Goal: Task Accomplishment & Management: Manage account settings

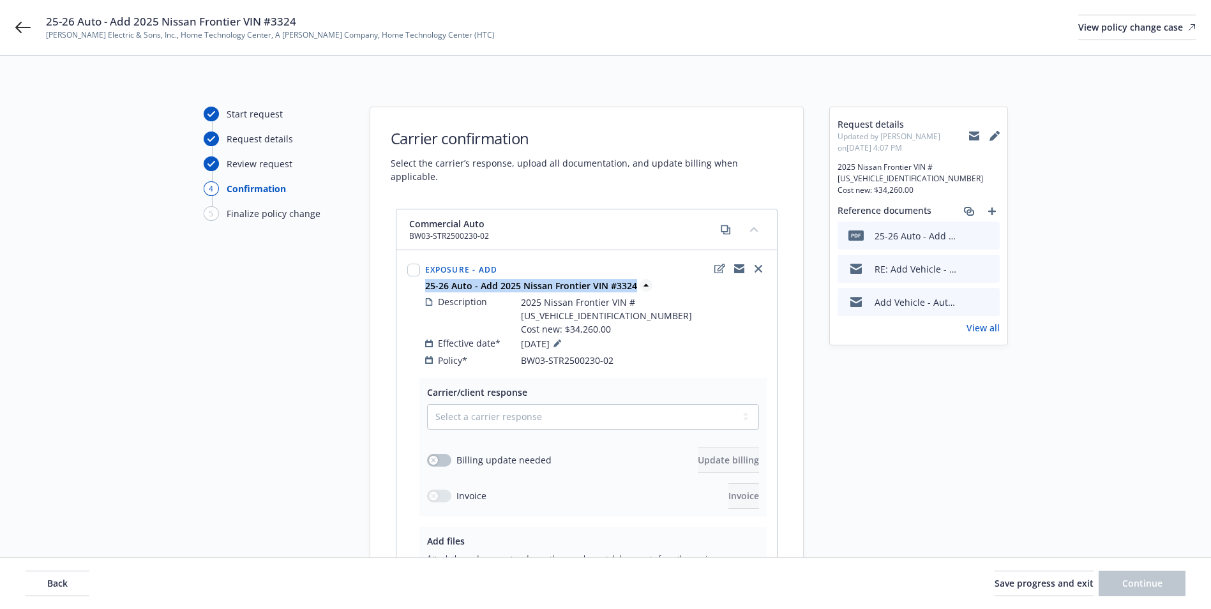
drag, startPoint x: 422, startPoint y: 274, endPoint x: 632, endPoint y: 277, distance: 210.0
click at [632, 279] on div "25-26 Auto - Add 2025 Nissan Frontier VIN #3324" at bounding box center [595, 285] width 346 height 13
copy strong "25-26 Auto - Add 2025 Nissan Frontier VIN #3324"
drag, startPoint x: 498, startPoint y: 383, endPoint x: 497, endPoint y: 394, distance: 10.9
click at [497, 404] on select "Select a carrier response Accepted Accepted with revision No endorsement needed…" at bounding box center [593, 417] width 332 height 26
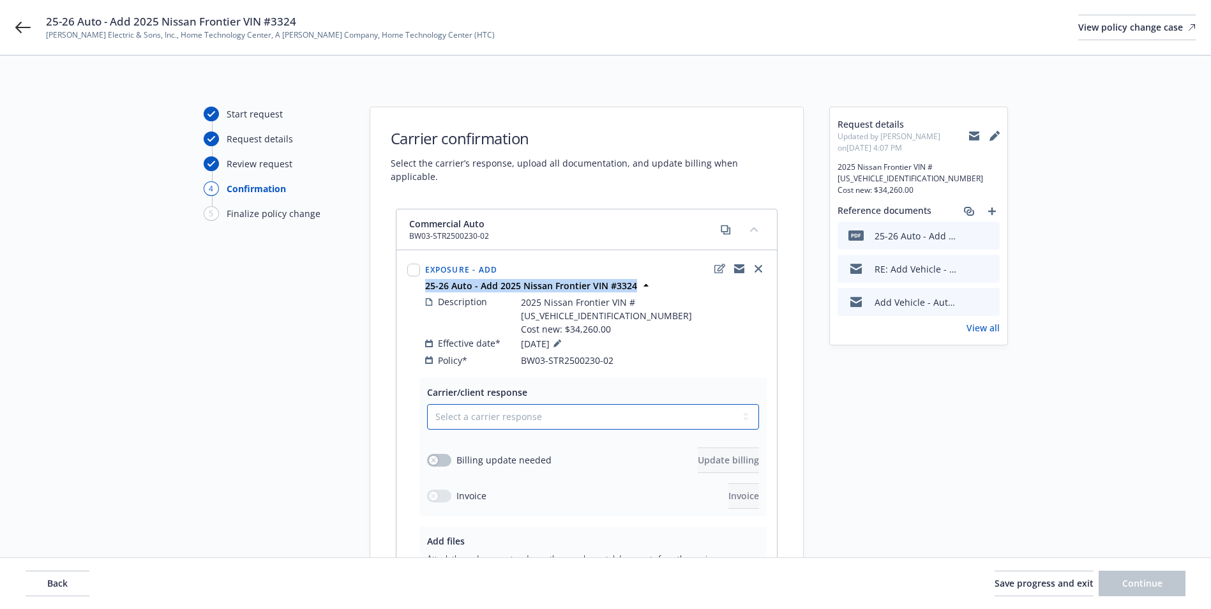
select select "ACCEPTED"
click at [427, 404] on select "Select a carrier response Accepted Accepted with revision No endorsement needed…" at bounding box center [593, 417] width 332 height 26
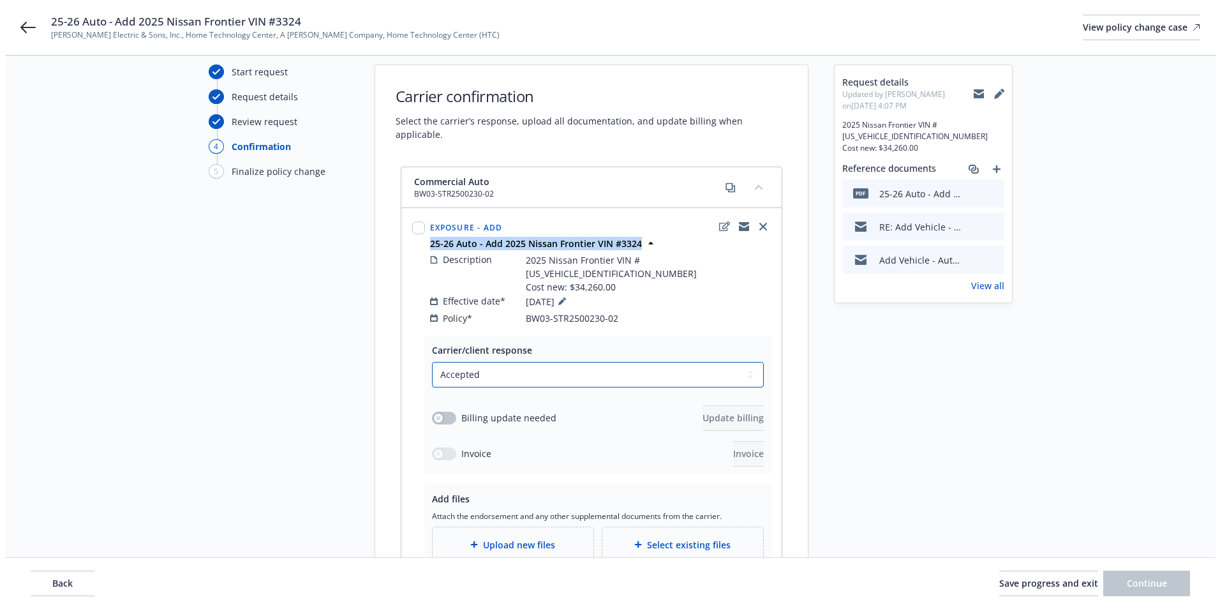
scroll to position [64, 0]
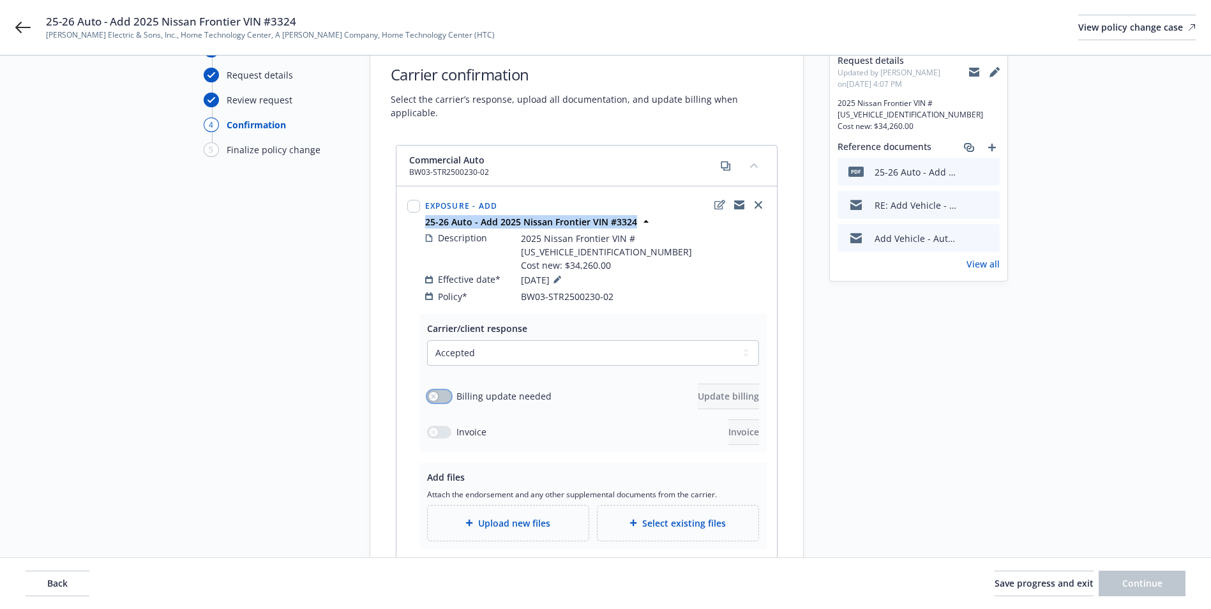
click at [438, 390] on button "button" at bounding box center [439, 396] width 24 height 13
click at [710, 390] on span "Update billing" at bounding box center [728, 396] width 61 height 12
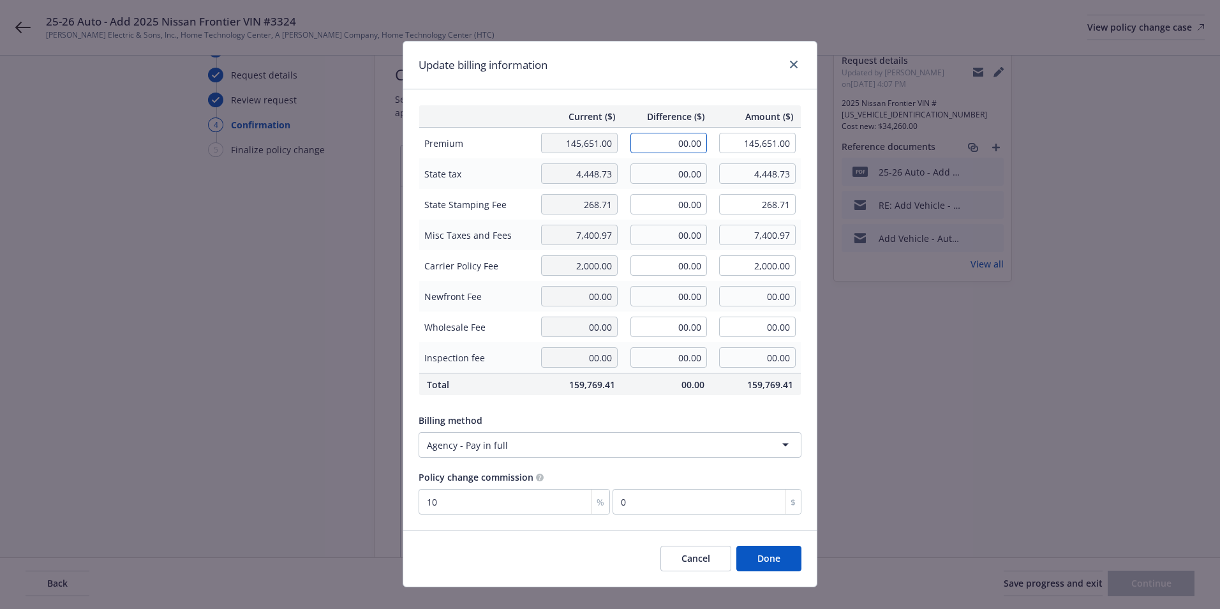
click at [657, 149] on input "00.00" at bounding box center [668, 143] width 77 height 20
type input "4,186.00"
type input "149,837.00"
type input "418.6"
click at [671, 174] on input "00.00" at bounding box center [668, 173] width 77 height 20
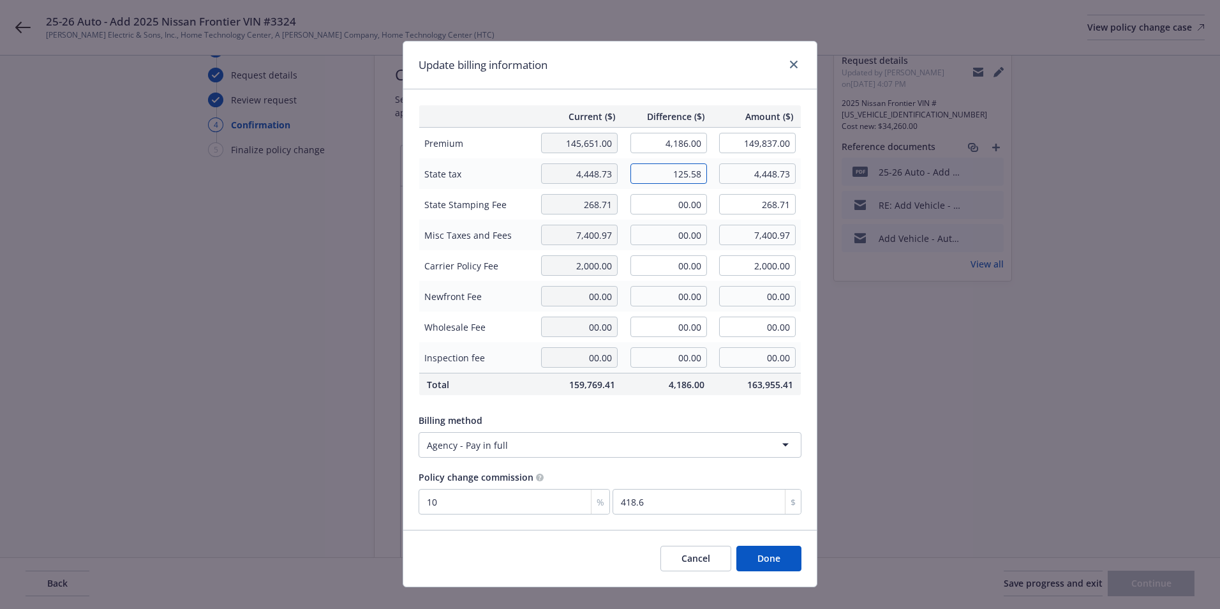
type input "125.58"
type input "4,574.31"
click at [662, 207] on input "00.00" at bounding box center [668, 204] width 77 height 20
type input "7.53"
type input "276.24"
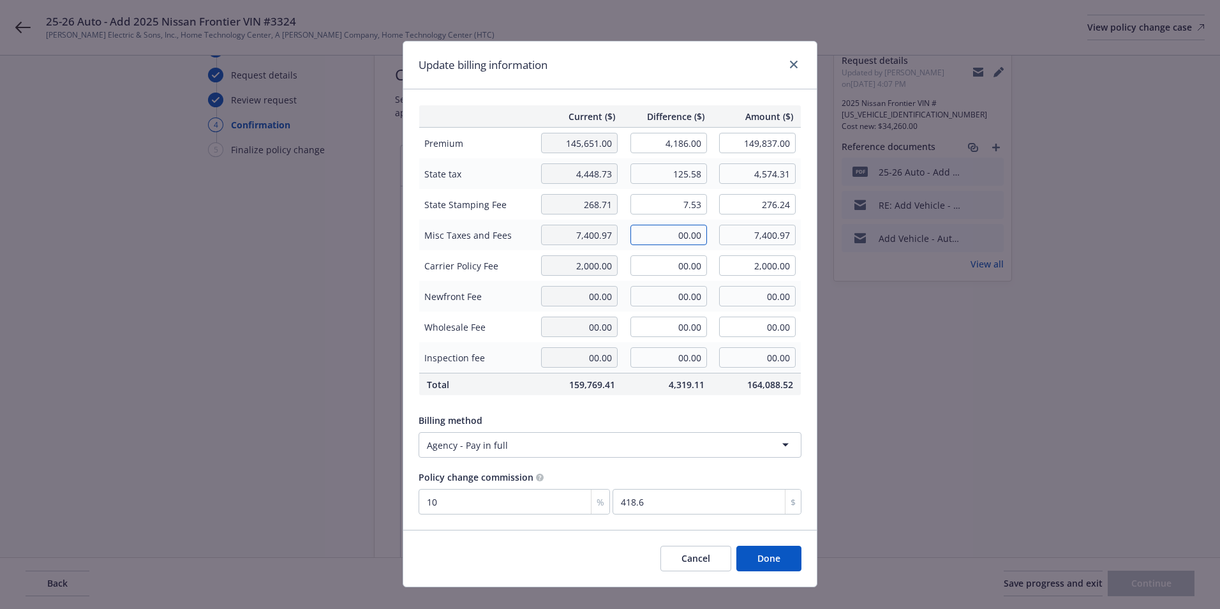
click at [631, 238] on input "00.00" at bounding box center [668, 235] width 77 height 20
click at [663, 235] on input "00.00" at bounding box center [668, 235] width 77 height 20
drag, startPoint x: 669, startPoint y: 235, endPoint x: 725, endPoint y: 235, distance: 55.5
click at [725, 235] on tr "Misc Taxes and Fees 7,400.97 00.00 7,400.97" at bounding box center [610, 235] width 382 height 31
type input "209.00"
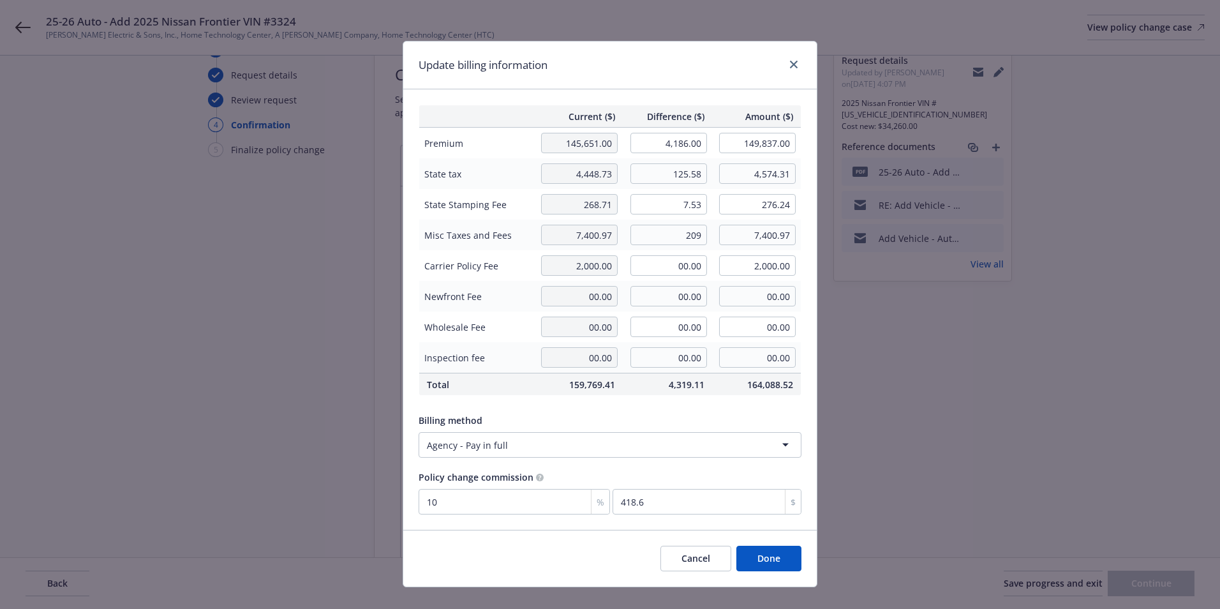
type input "7,609.97"
click at [498, 338] on td "Wholesale Fee" at bounding box center [476, 326] width 114 height 31
click at [765, 552] on button "Done" at bounding box center [768, 559] width 65 height 26
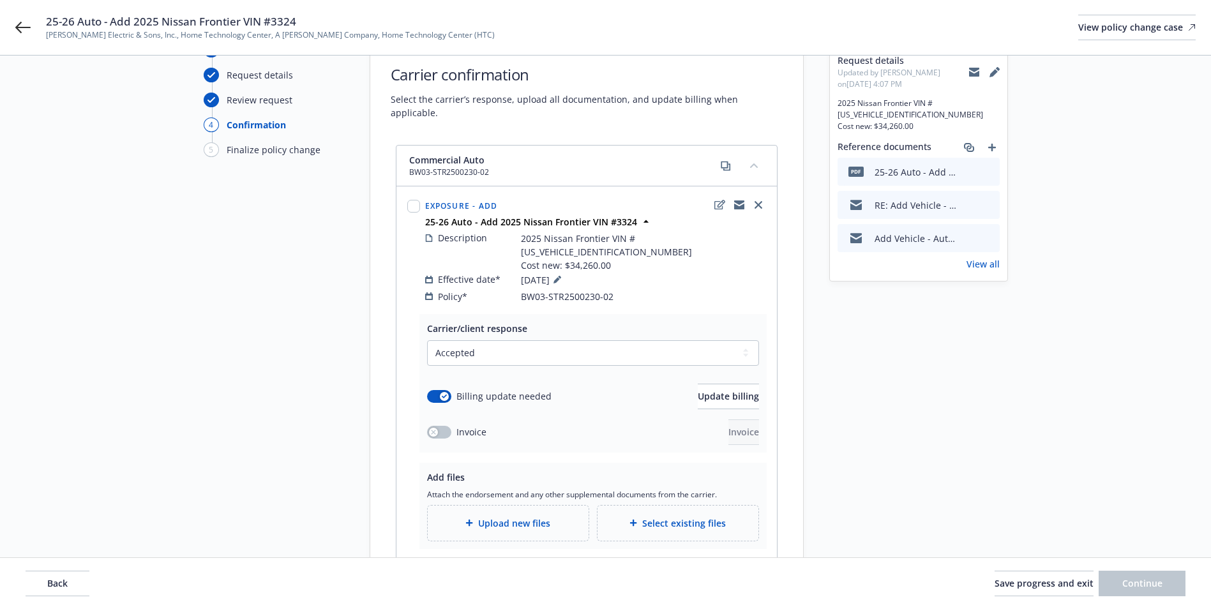
click at [513, 516] on span "Upload new files" at bounding box center [514, 522] width 72 height 13
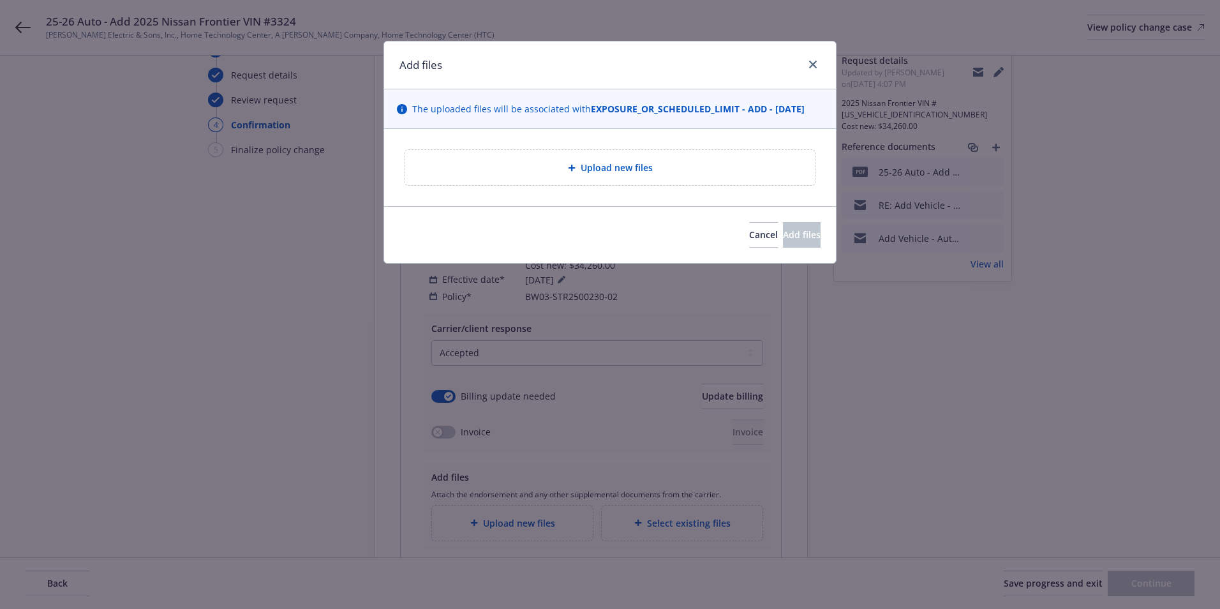
click at [613, 168] on span "Upload new files" at bounding box center [617, 167] width 72 height 13
type textarea "x"
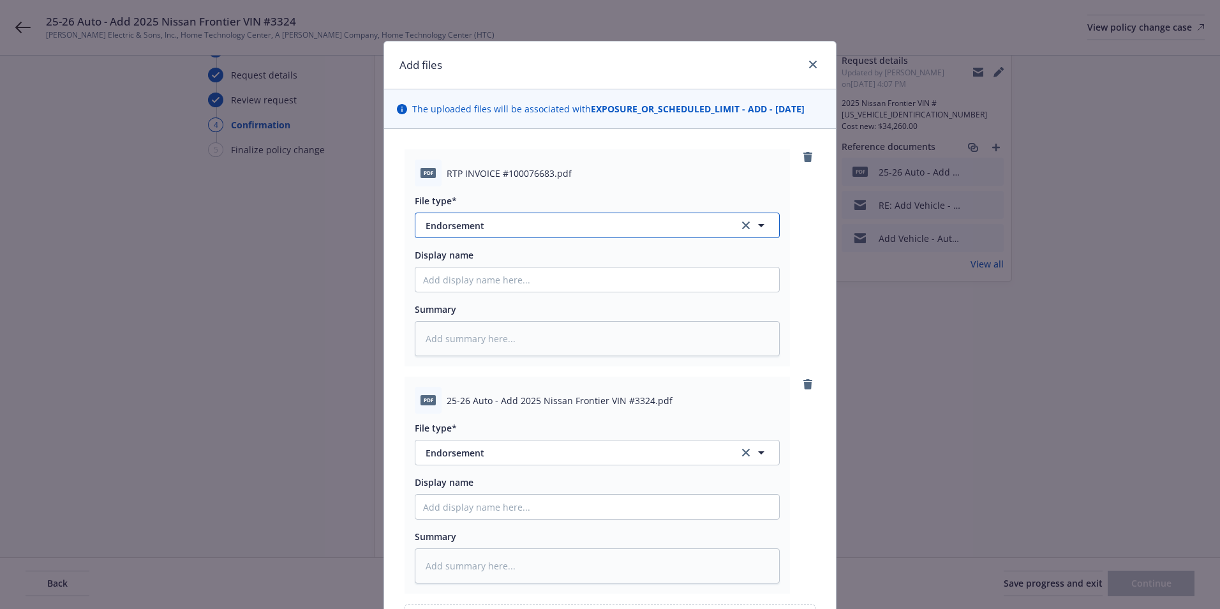
click at [436, 224] on span "Endorsement" at bounding box center [573, 225] width 295 height 13
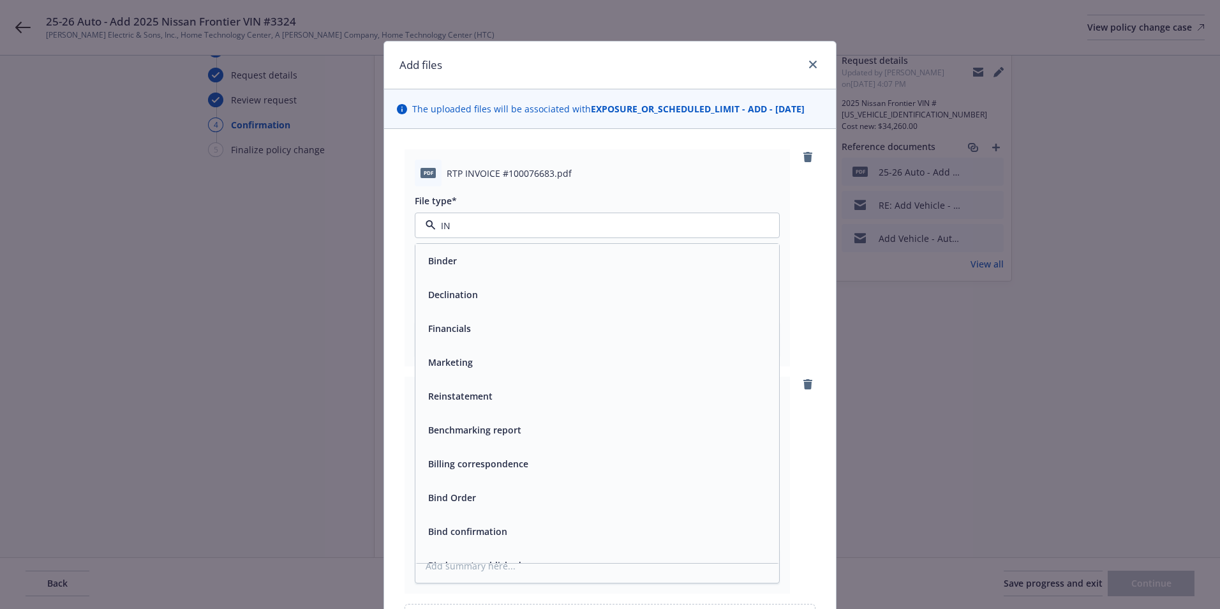
type input "INV"
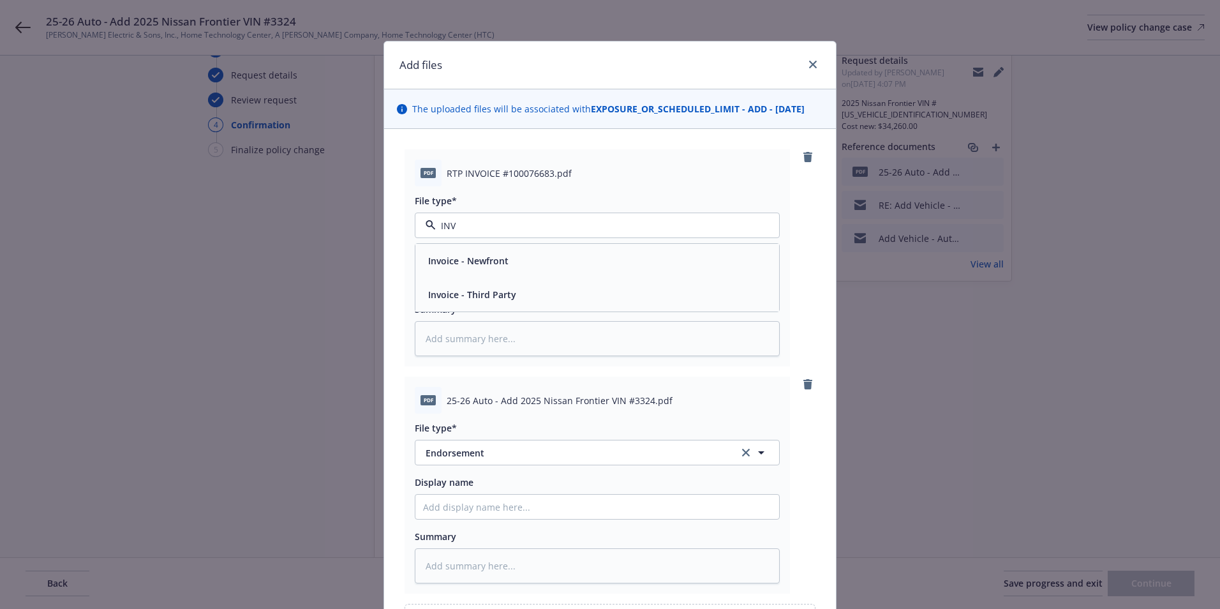
click at [484, 292] on span "Invoice - Third Party" at bounding box center [472, 294] width 88 height 13
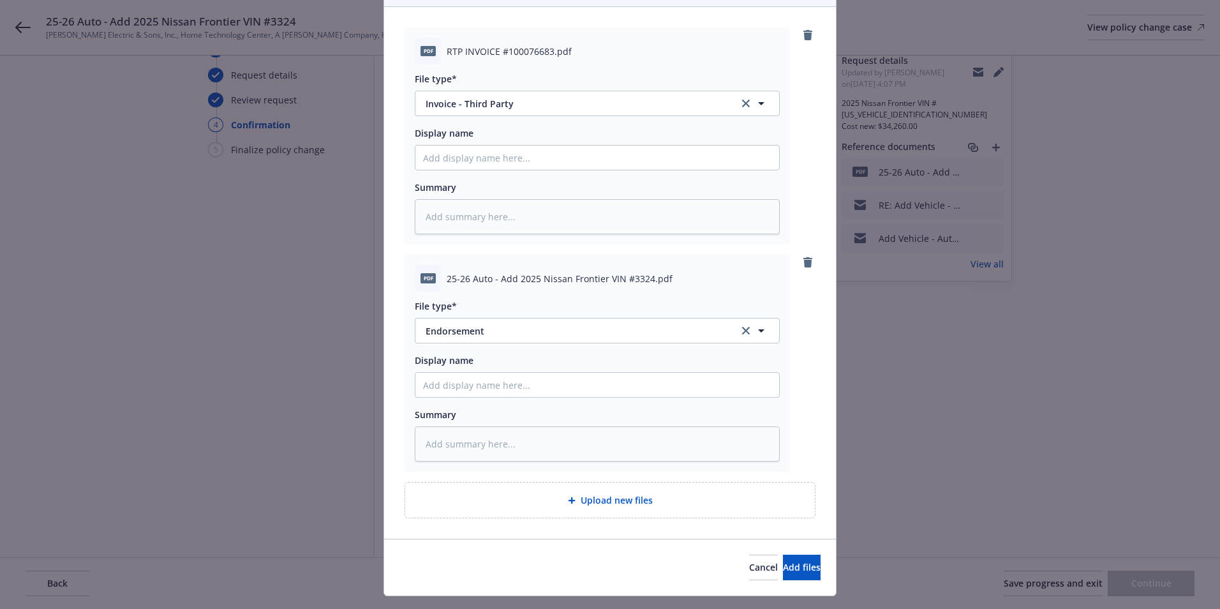
scroll to position [128, 0]
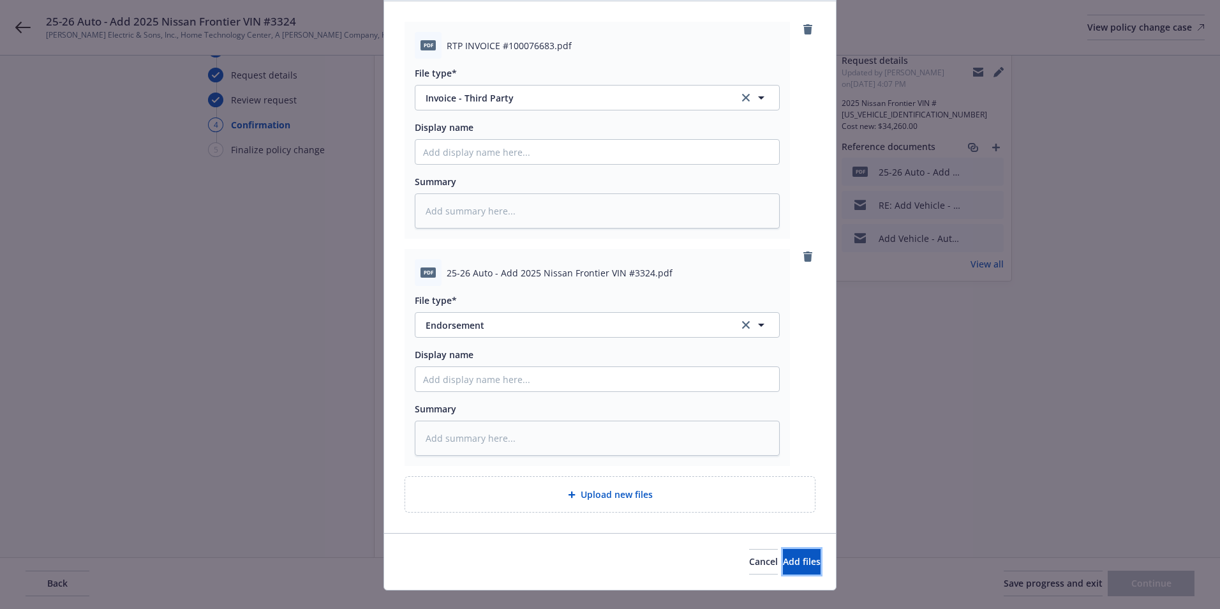
click at [783, 565] on span "Add files" at bounding box center [802, 561] width 38 height 12
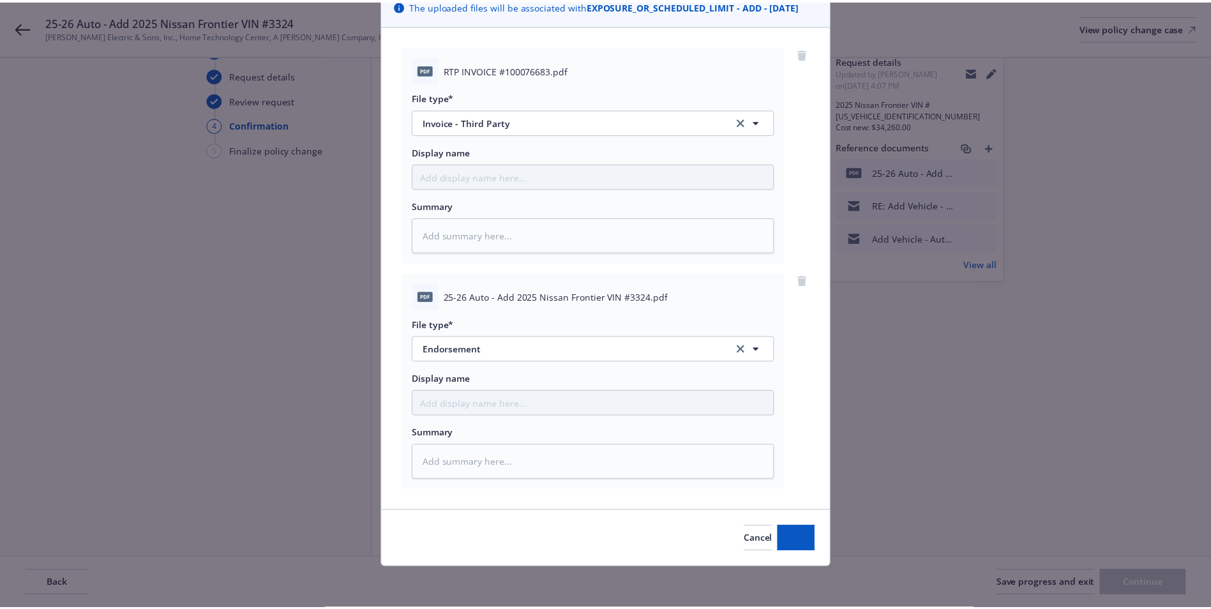
scroll to position [103, 0]
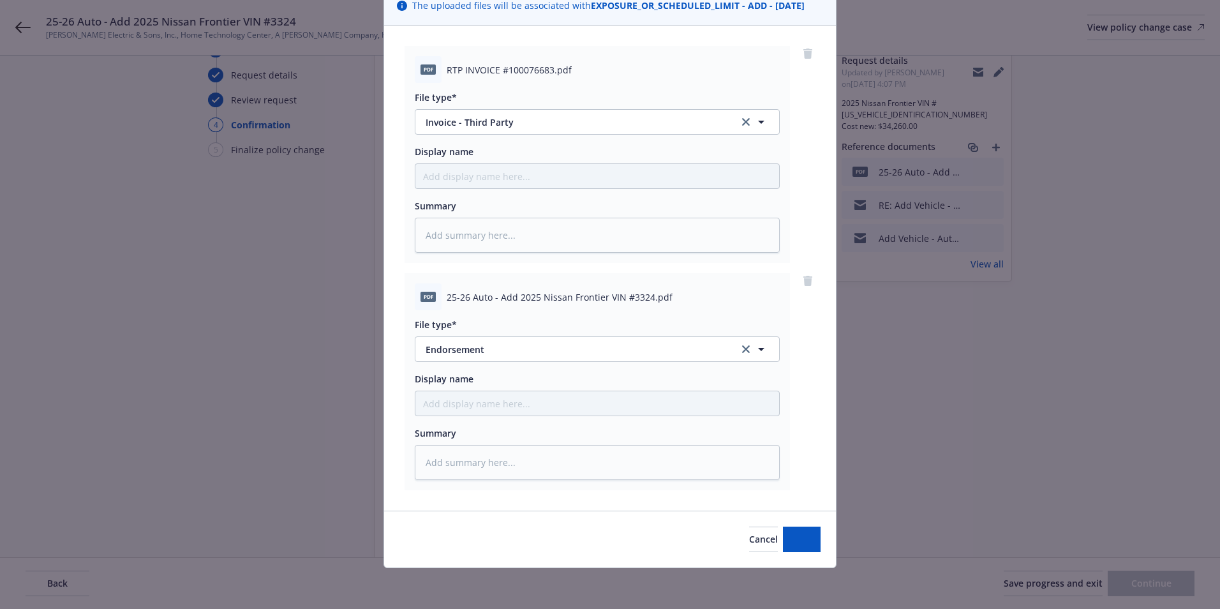
type textarea "x"
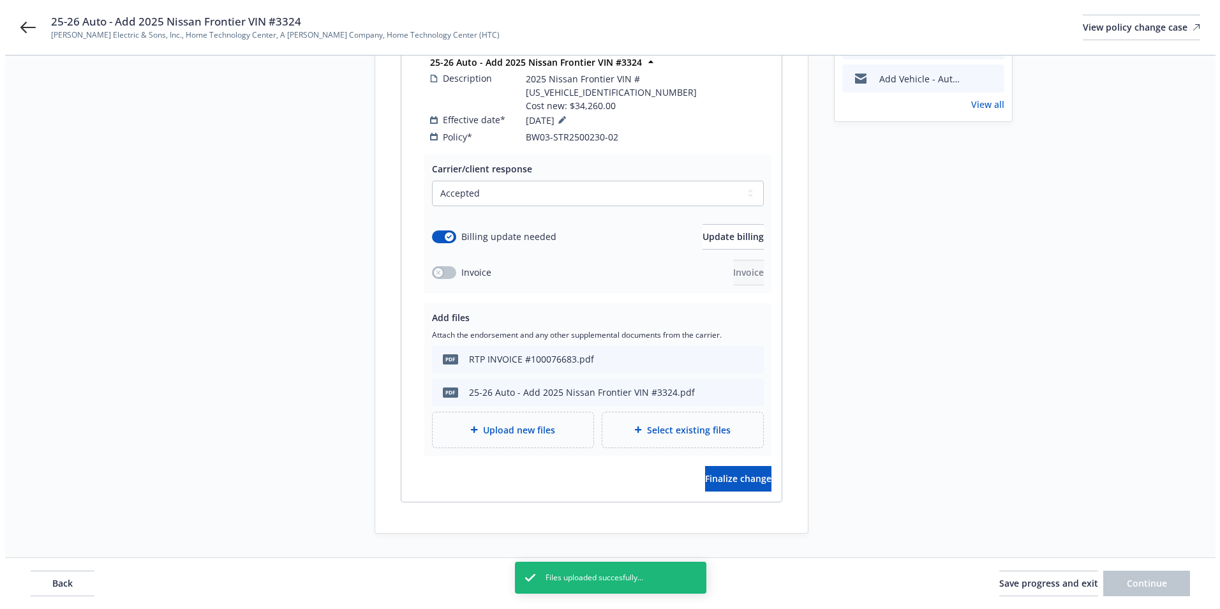
scroll to position [224, 0]
click at [724, 472] on span "Finalize change" at bounding box center [733, 478] width 66 height 12
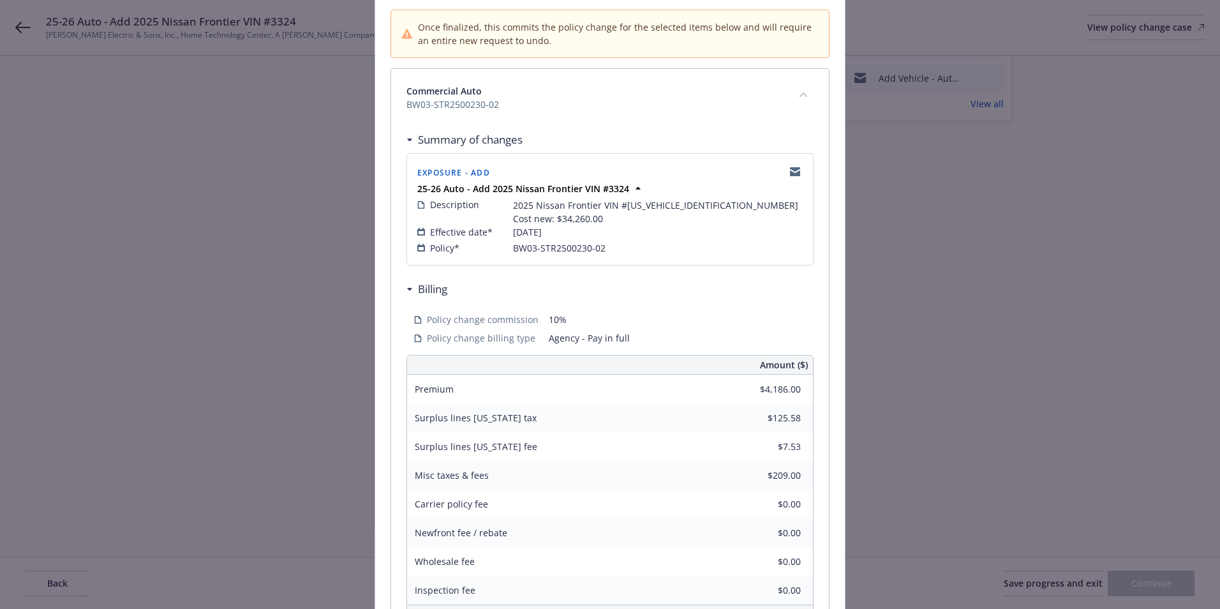
scroll to position [267, 0]
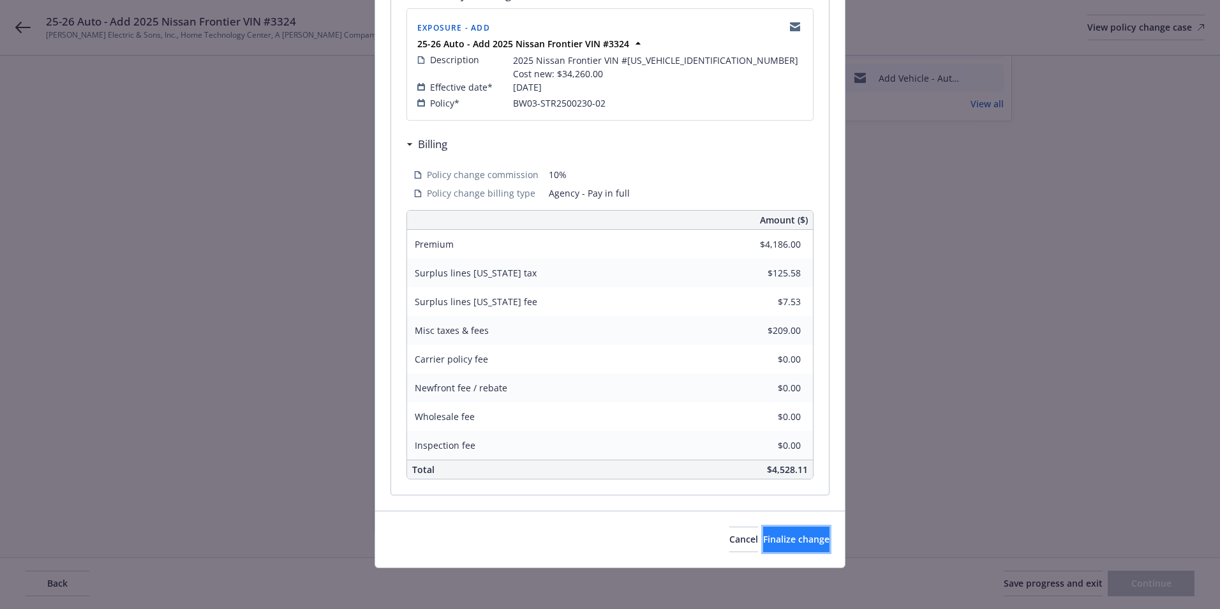
click at [772, 535] on span "Finalize change" at bounding box center [796, 539] width 66 height 12
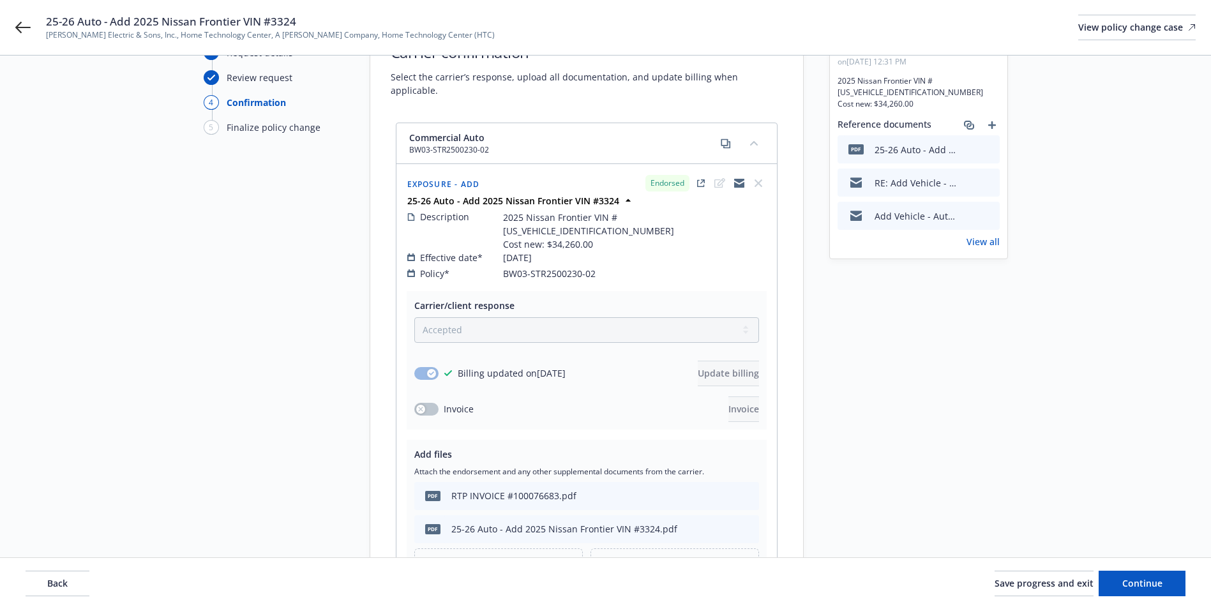
scroll to position [223, 0]
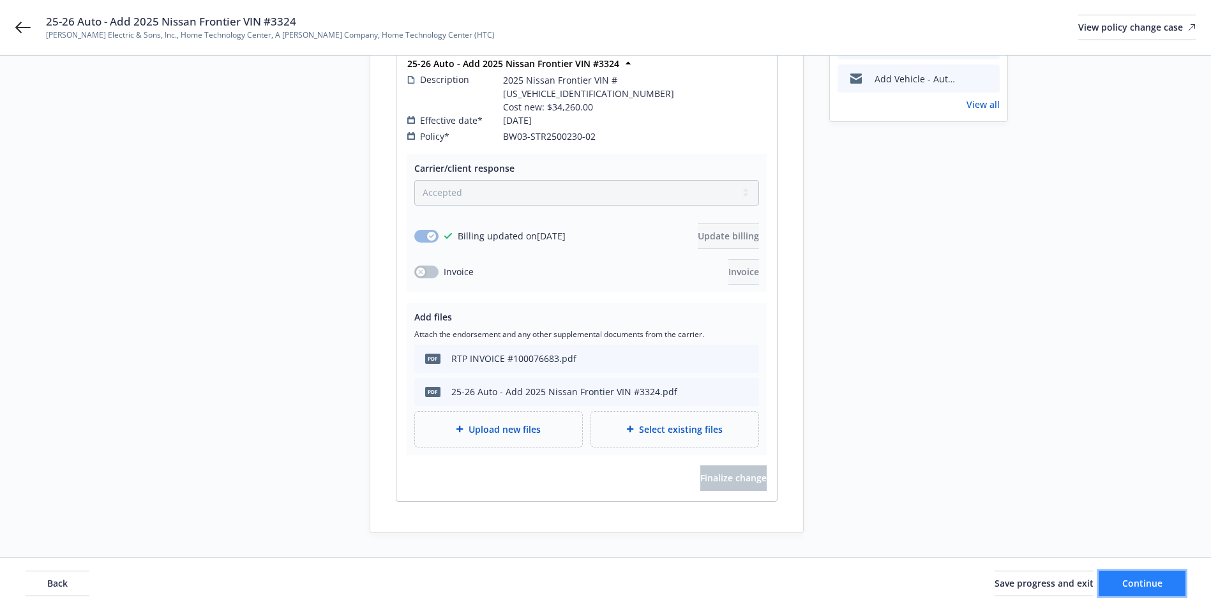
click at [1130, 574] on button "Continue" at bounding box center [1141, 584] width 87 height 26
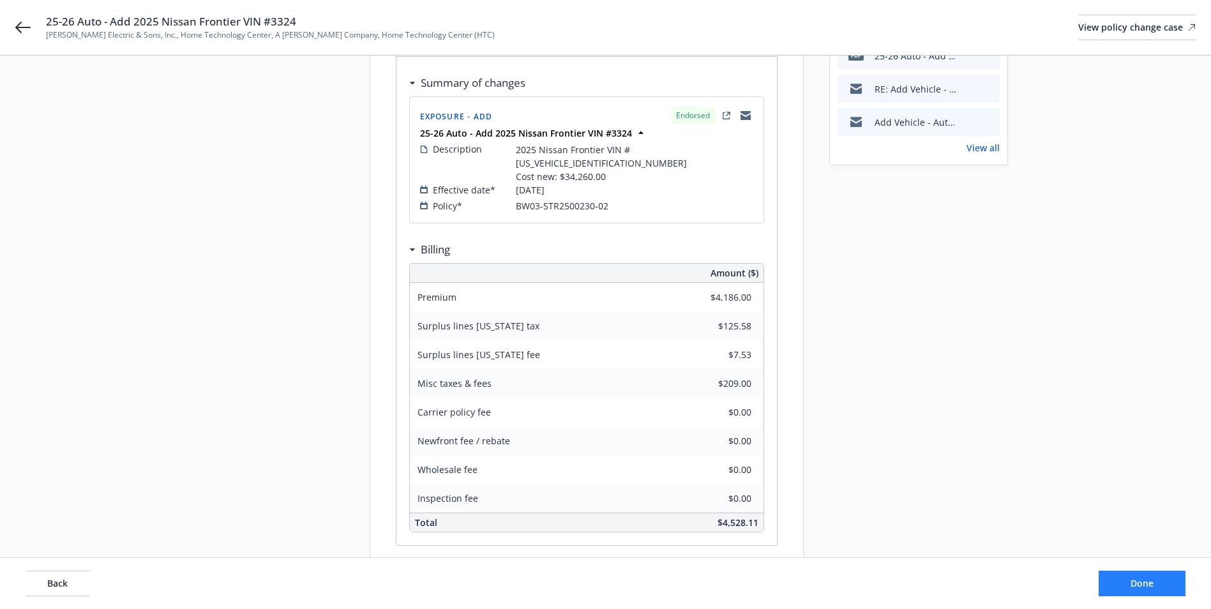
scroll to position [237, 0]
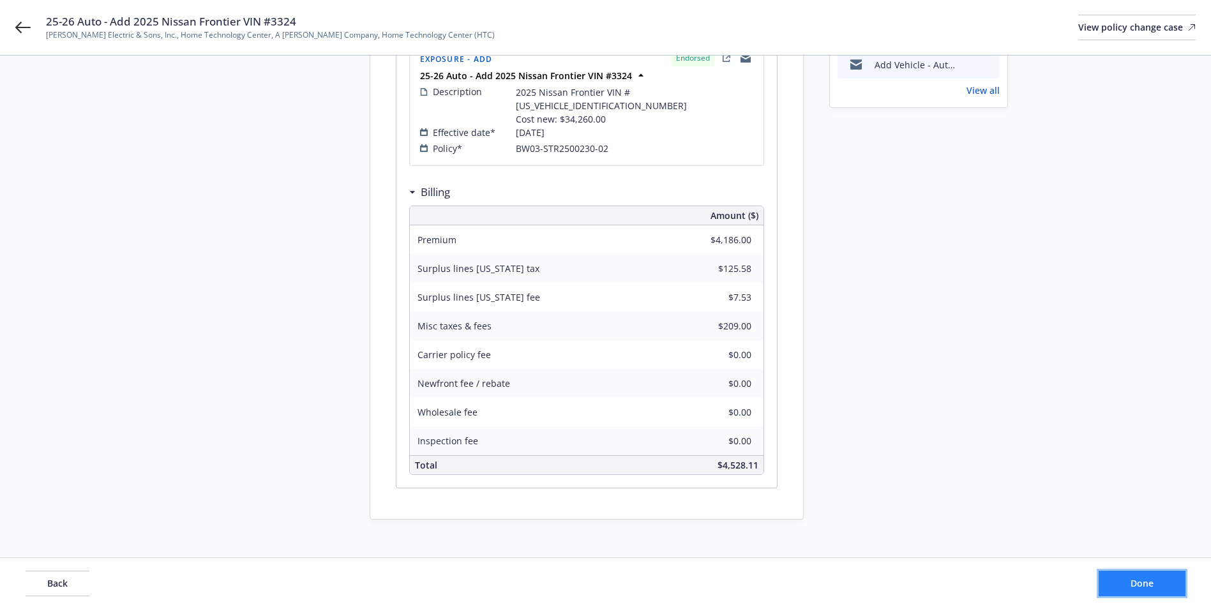
click at [1132, 591] on button "Done" at bounding box center [1141, 584] width 87 height 26
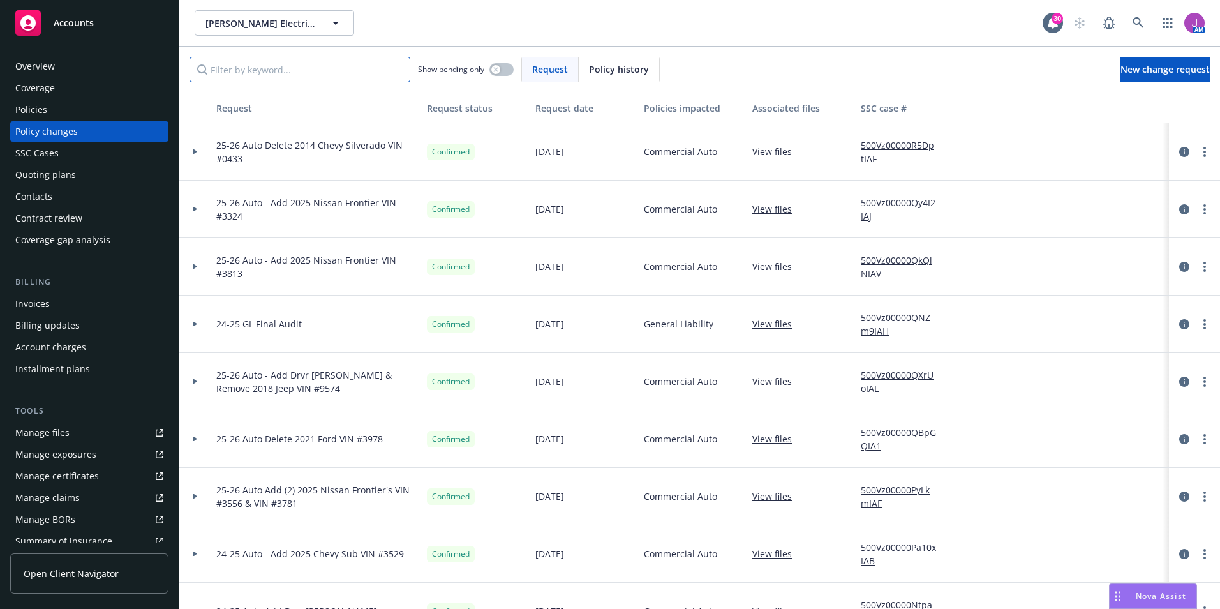
click at [230, 67] on input "Filter by keyword..." at bounding box center [300, 70] width 221 height 26
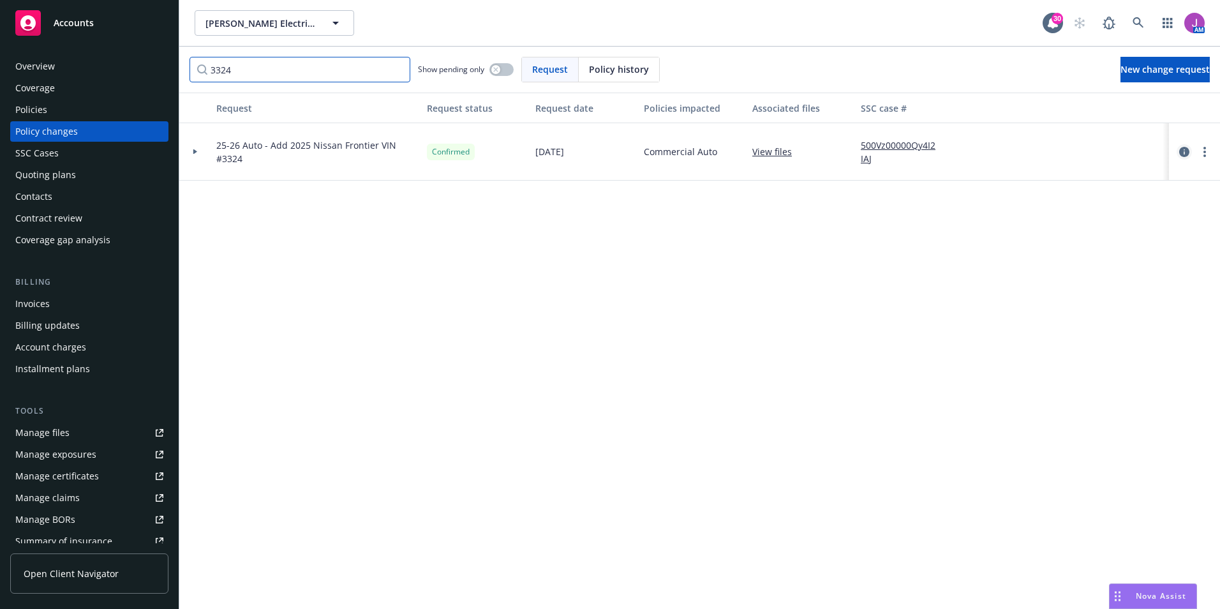
type input "3324"
click at [1180, 155] on icon "circleInformation" at bounding box center [1184, 152] width 10 height 10
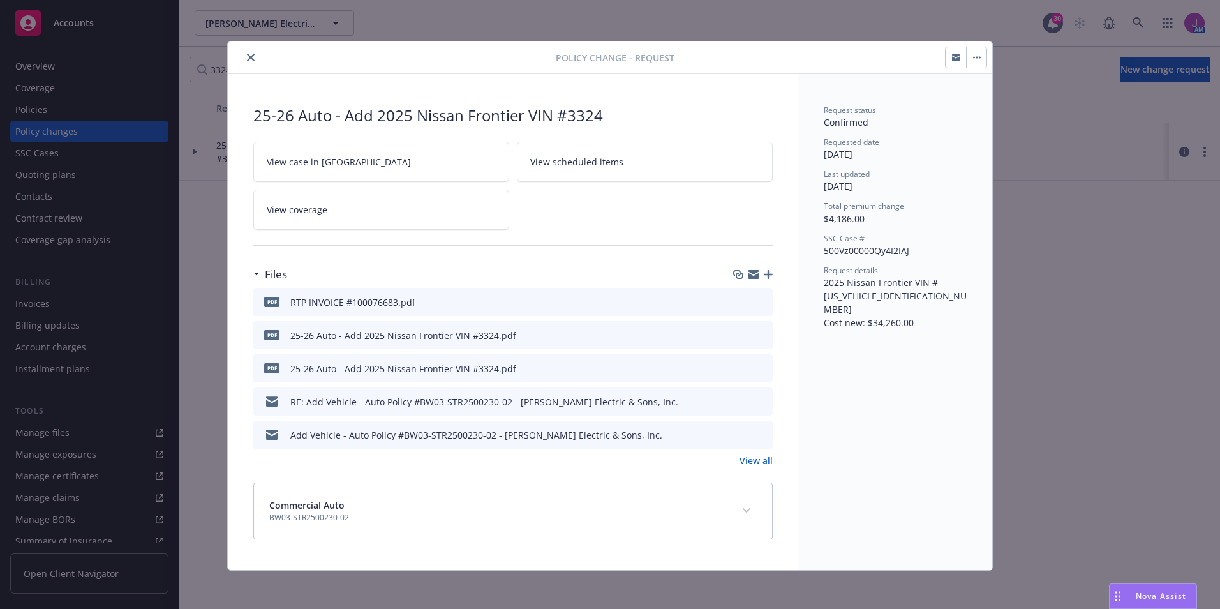
click at [952, 62] on button "button" at bounding box center [956, 57] width 20 height 20
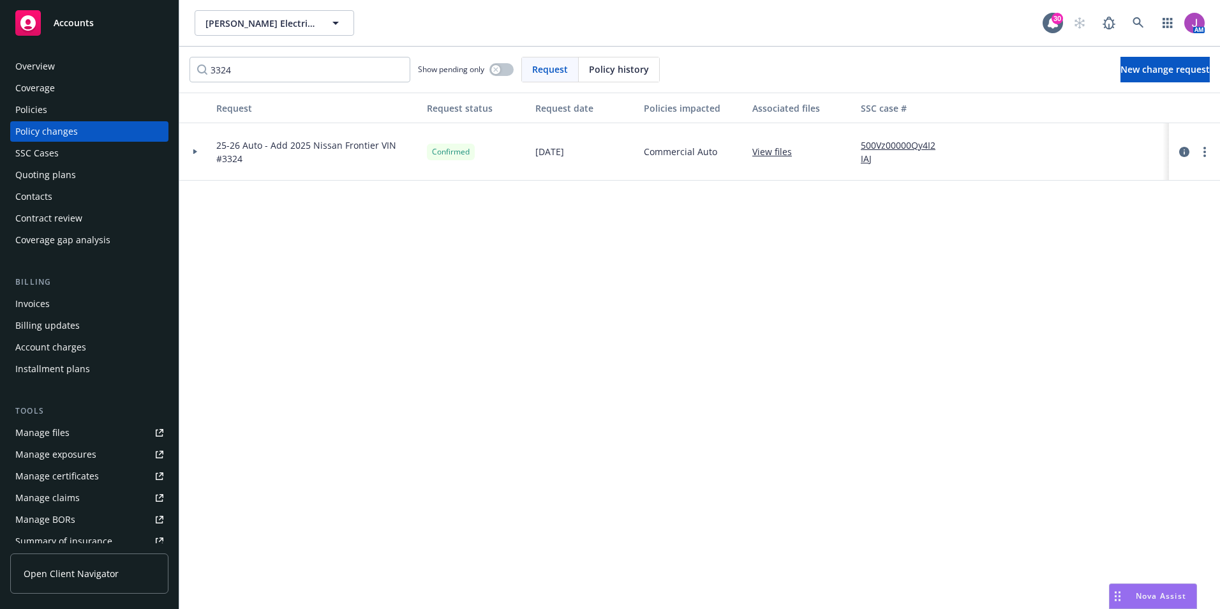
click at [199, 153] on div at bounding box center [195, 151] width 22 height 4
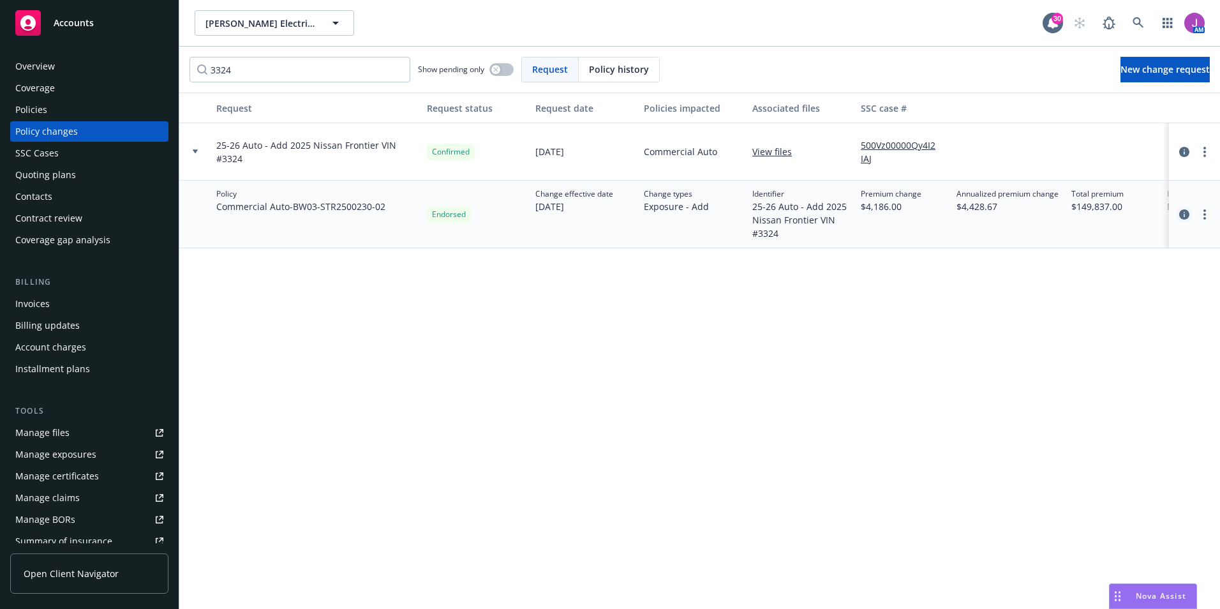
click at [1186, 214] on icon "circleInformation" at bounding box center [1184, 214] width 10 height 10
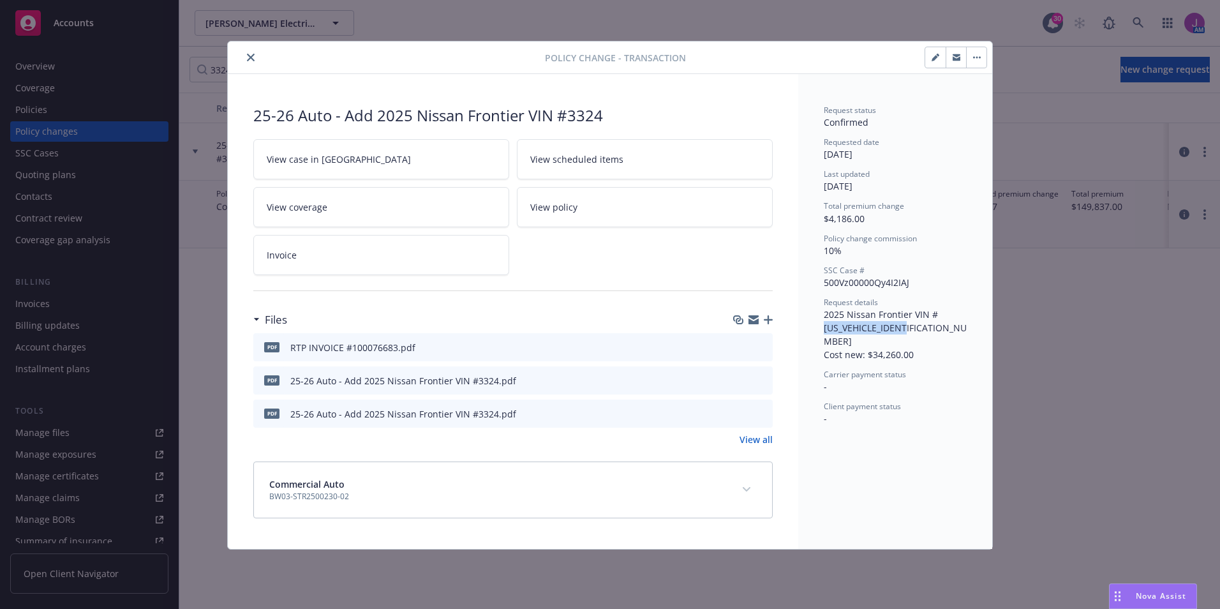
drag, startPoint x: 831, startPoint y: 329, endPoint x: 930, endPoint y: 331, distance: 99.6
click at [930, 331] on div "Request details 2025 Nissan Frontier VIN #1N6ED1CL0SN653324 Cost new: $34,260.00" at bounding box center [895, 329] width 143 height 64
copy span "1N6ED1CL0SN653324"
click at [853, 369] on span "Carrier payment status" at bounding box center [865, 374] width 82 height 11
drag, startPoint x: 853, startPoint y: 357, endPoint x: 937, endPoint y: 329, distance: 89.0
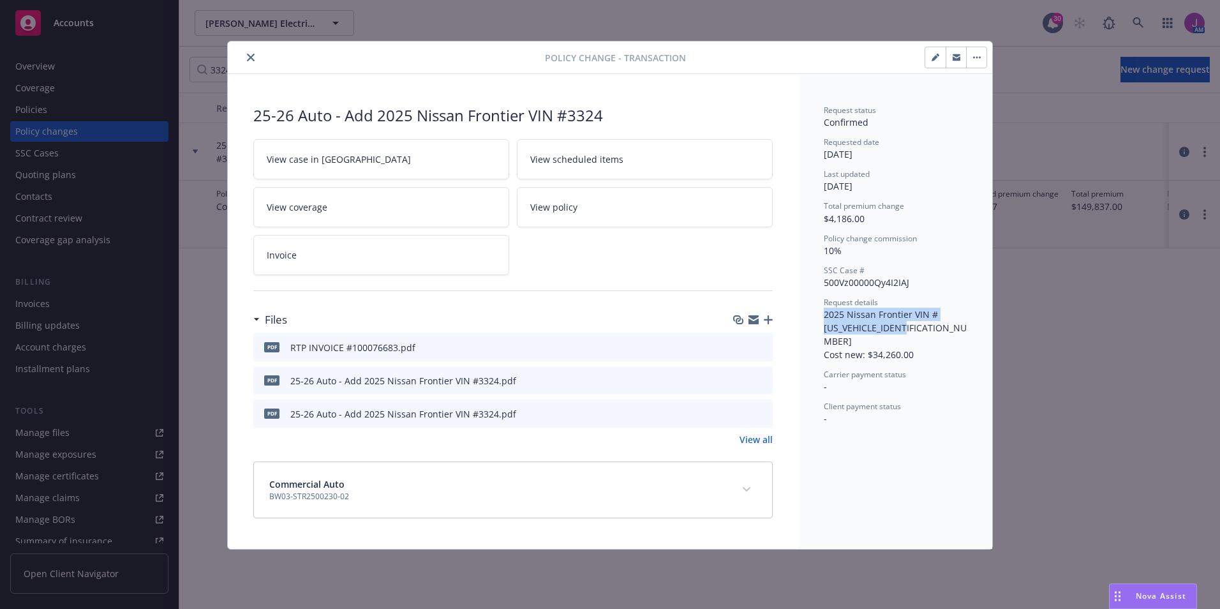
click at [937, 329] on div "Request status Confirmed Requested date 08/19/2025 Last updated 08/26/2025 Tota…" at bounding box center [895, 311] width 194 height 475
copy span "2025 Nissan Frontier VIN #1N6ED1CL0SN653324"
click at [251, 52] on button "close" at bounding box center [250, 57] width 15 height 15
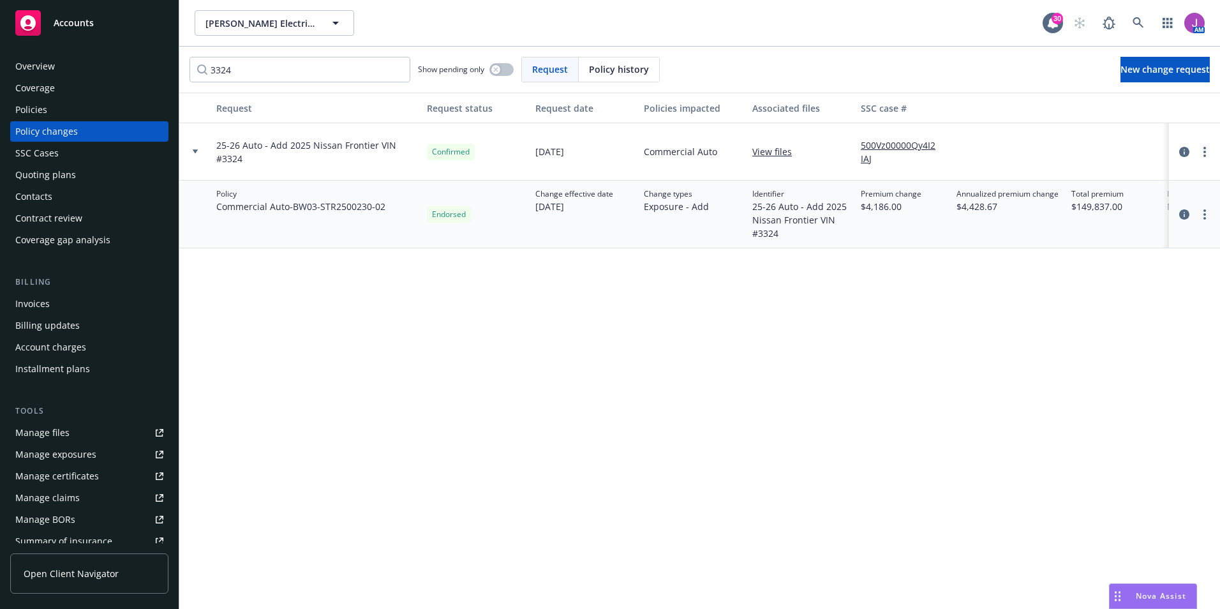
drag, startPoint x: 293, startPoint y: 208, endPoint x: 401, endPoint y: 209, distance: 108.5
click at [401, 209] on div "Policy Commercial Auto - BW03-STR2500230-02" at bounding box center [316, 215] width 211 height 68
copy span "BW03-STR2500230-02"
click at [45, 72] on div "Overview" at bounding box center [35, 66] width 40 height 20
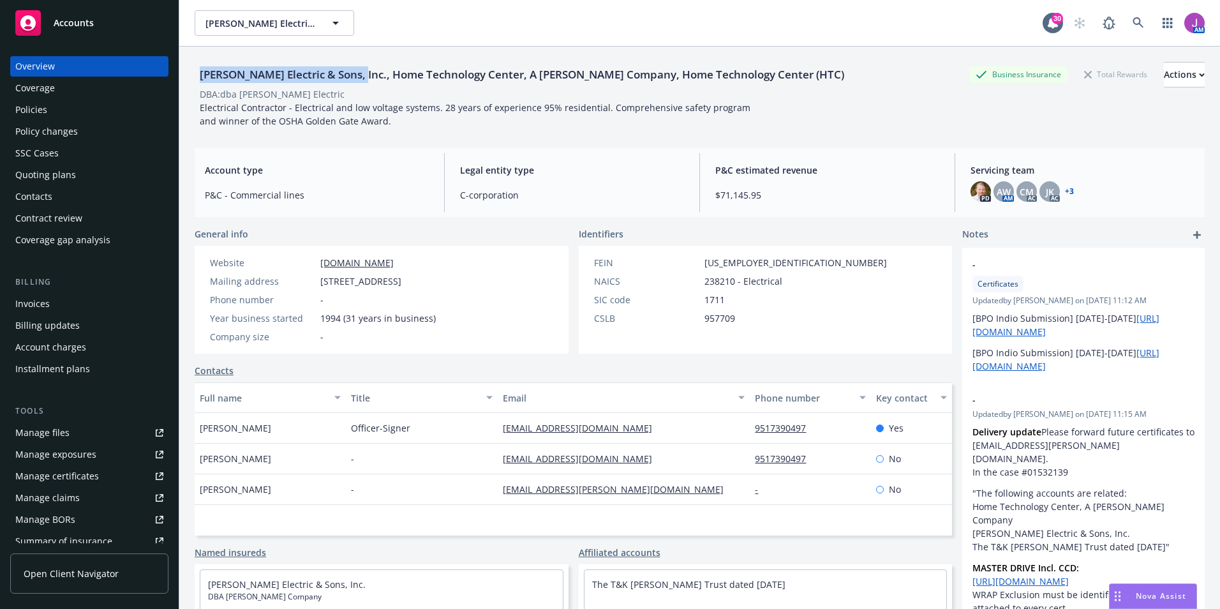
drag, startPoint x: 198, startPoint y: 75, endPoint x: 360, endPoint y: 77, distance: 161.5
click at [360, 77] on div "Schamber Electric & Sons, Inc., Home Technology Center, A Schamber Company, Hom…" at bounding box center [522, 74] width 655 height 17
click at [41, 139] on div "Policy changes" at bounding box center [46, 131] width 63 height 20
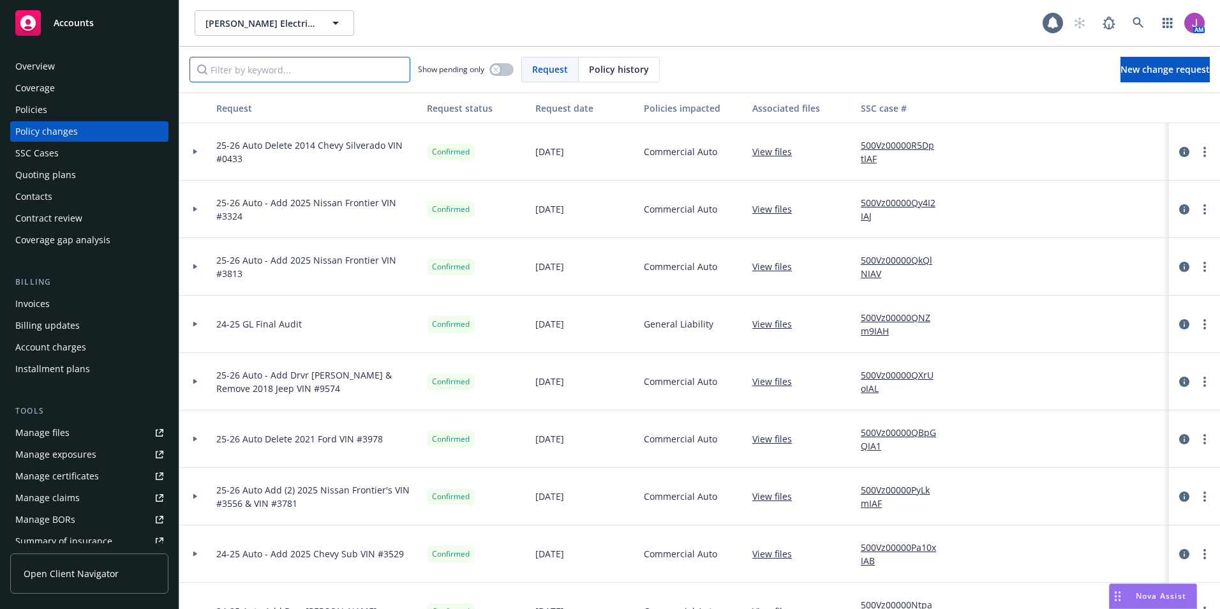
click at [348, 80] on input "Filter by keyword..." at bounding box center [300, 70] width 221 height 26
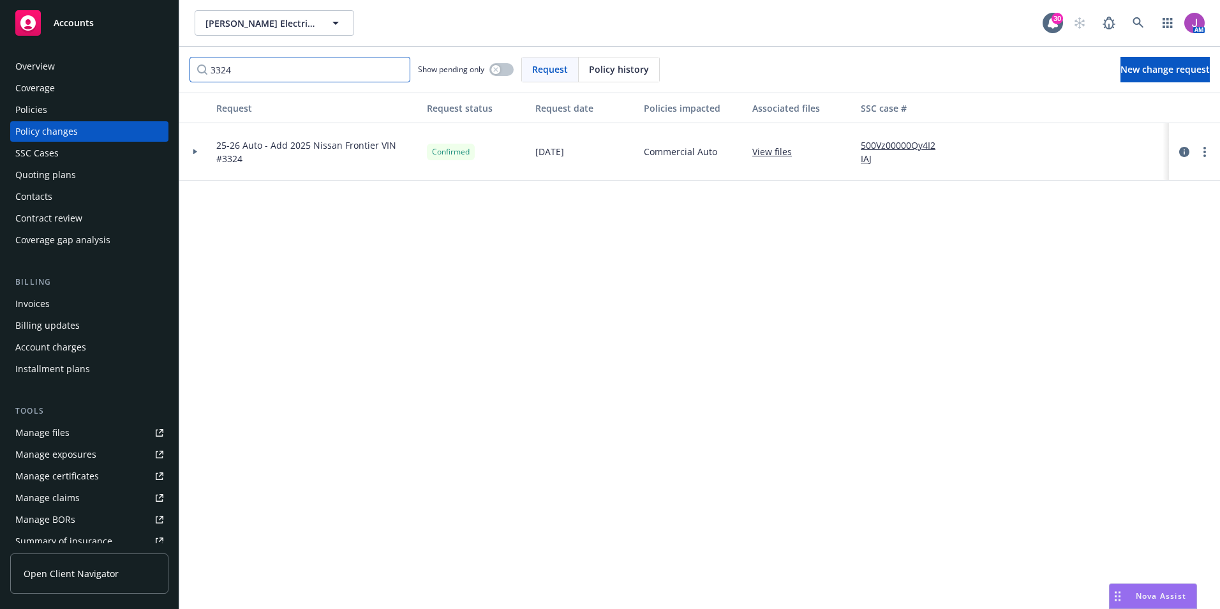
type input "3324"
click at [198, 151] on div at bounding box center [195, 151] width 22 height 4
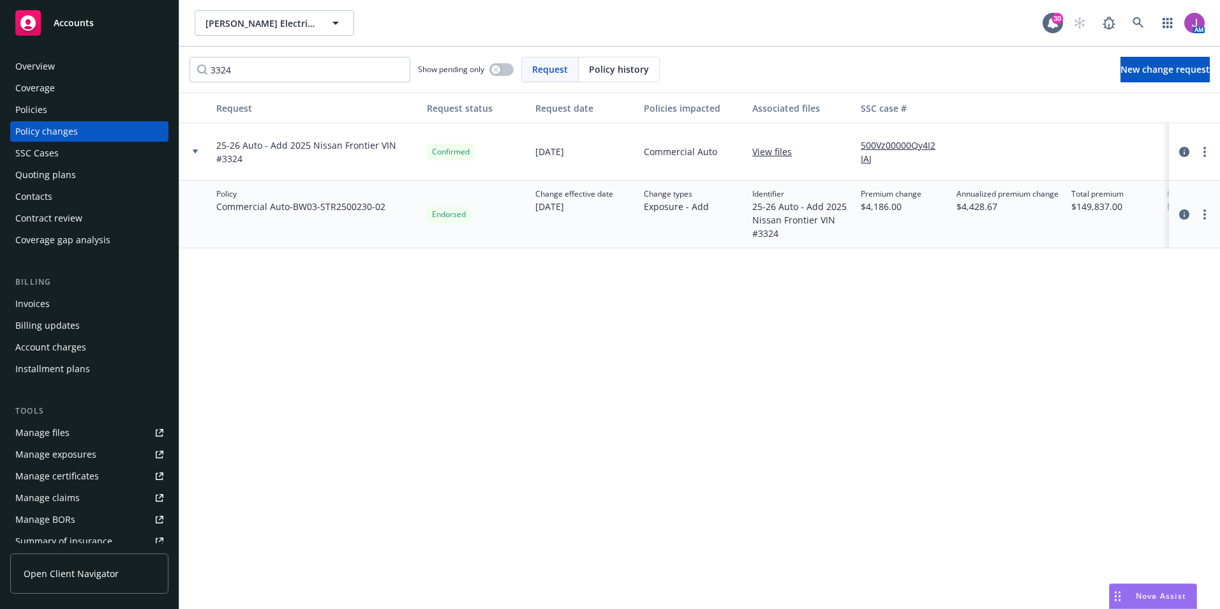
click at [780, 151] on link "View files" at bounding box center [777, 151] width 50 height 13
click at [194, 147] on div at bounding box center [195, 151] width 32 height 57
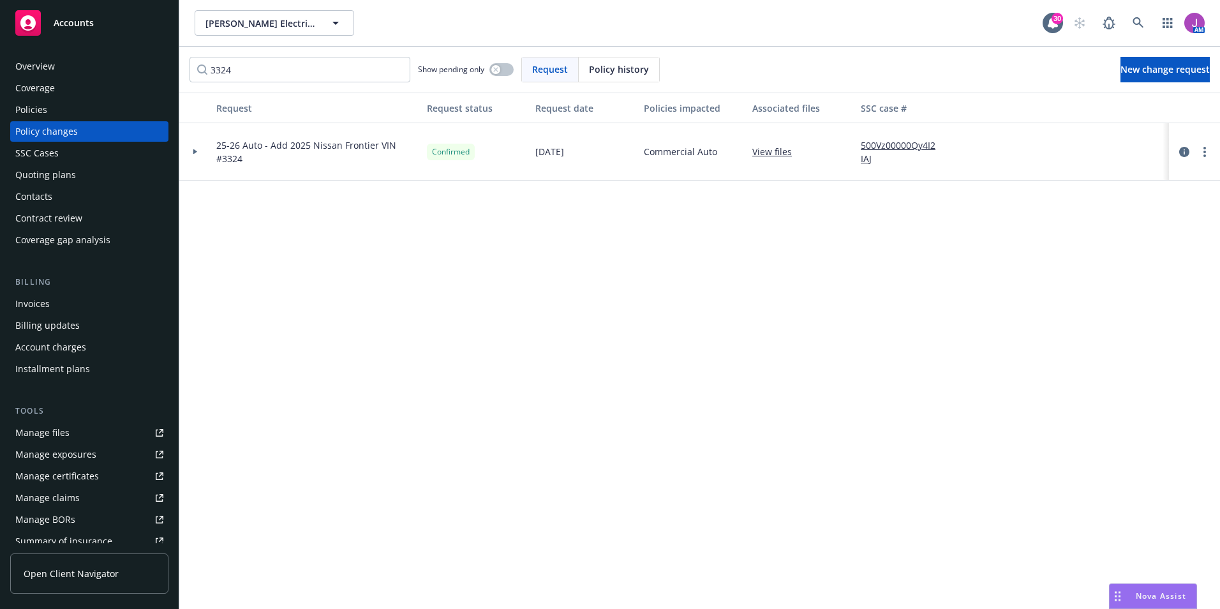
click at [194, 147] on div at bounding box center [195, 151] width 32 height 57
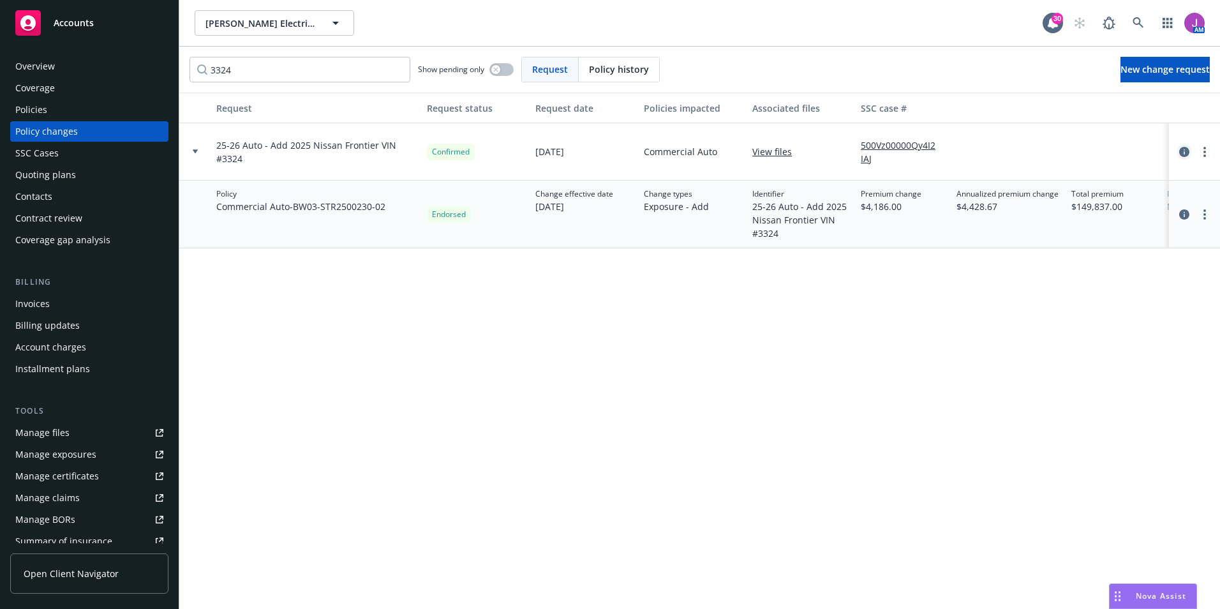
click at [1180, 154] on icon "circleInformation" at bounding box center [1184, 152] width 10 height 10
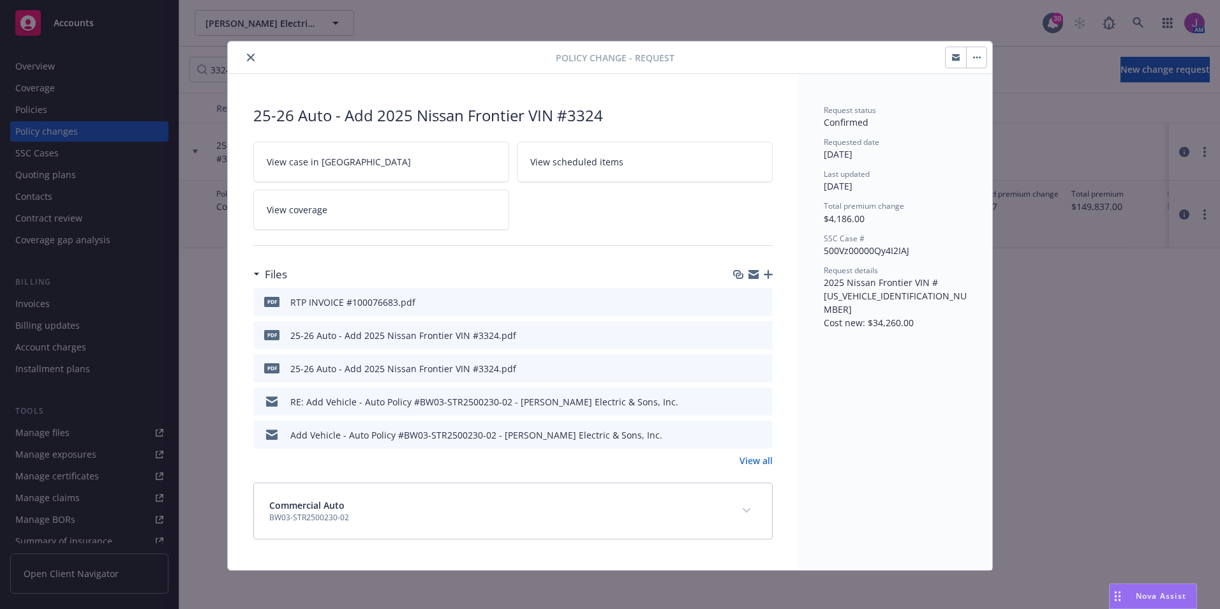
click at [250, 52] on button "close" at bounding box center [250, 57] width 15 height 15
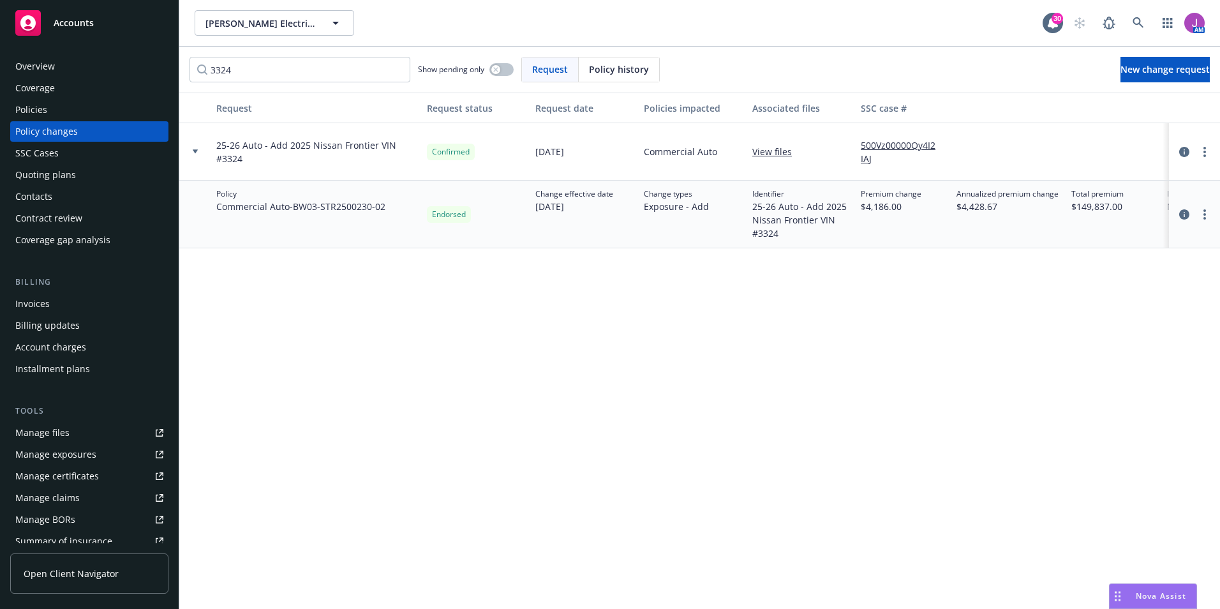
click at [53, 304] on div "Invoices" at bounding box center [89, 304] width 148 height 20
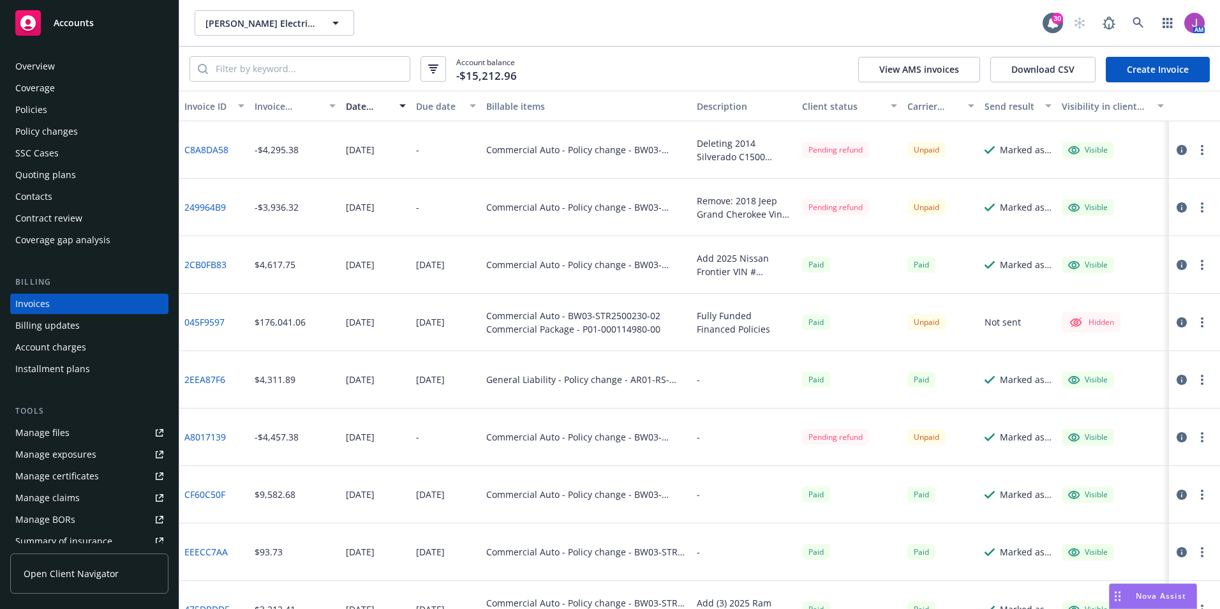
click at [1143, 74] on link "Create Invoice" at bounding box center [1158, 70] width 104 height 26
